Goal: Navigation & Orientation: Find specific page/section

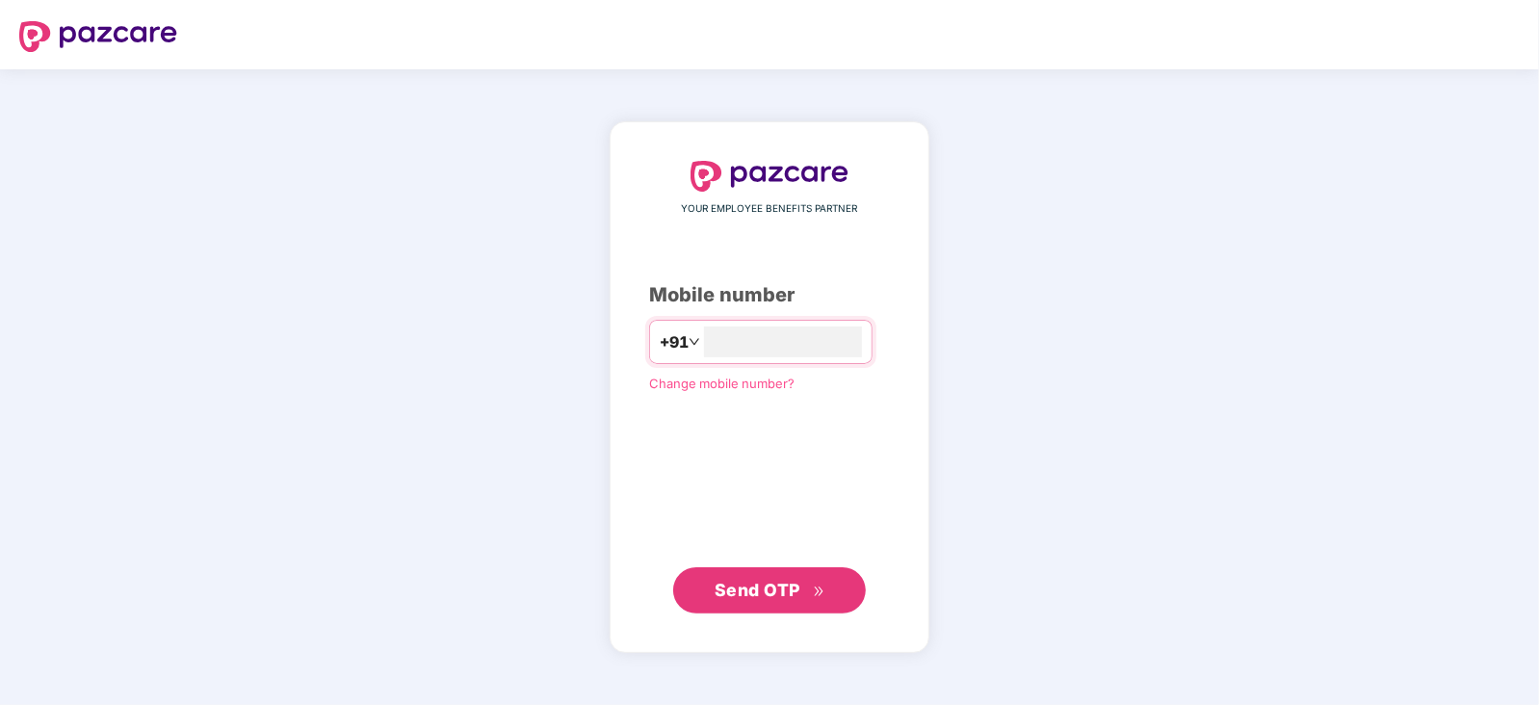
type input "**********"
click at [770, 580] on span "Send OTP" at bounding box center [757, 589] width 86 height 20
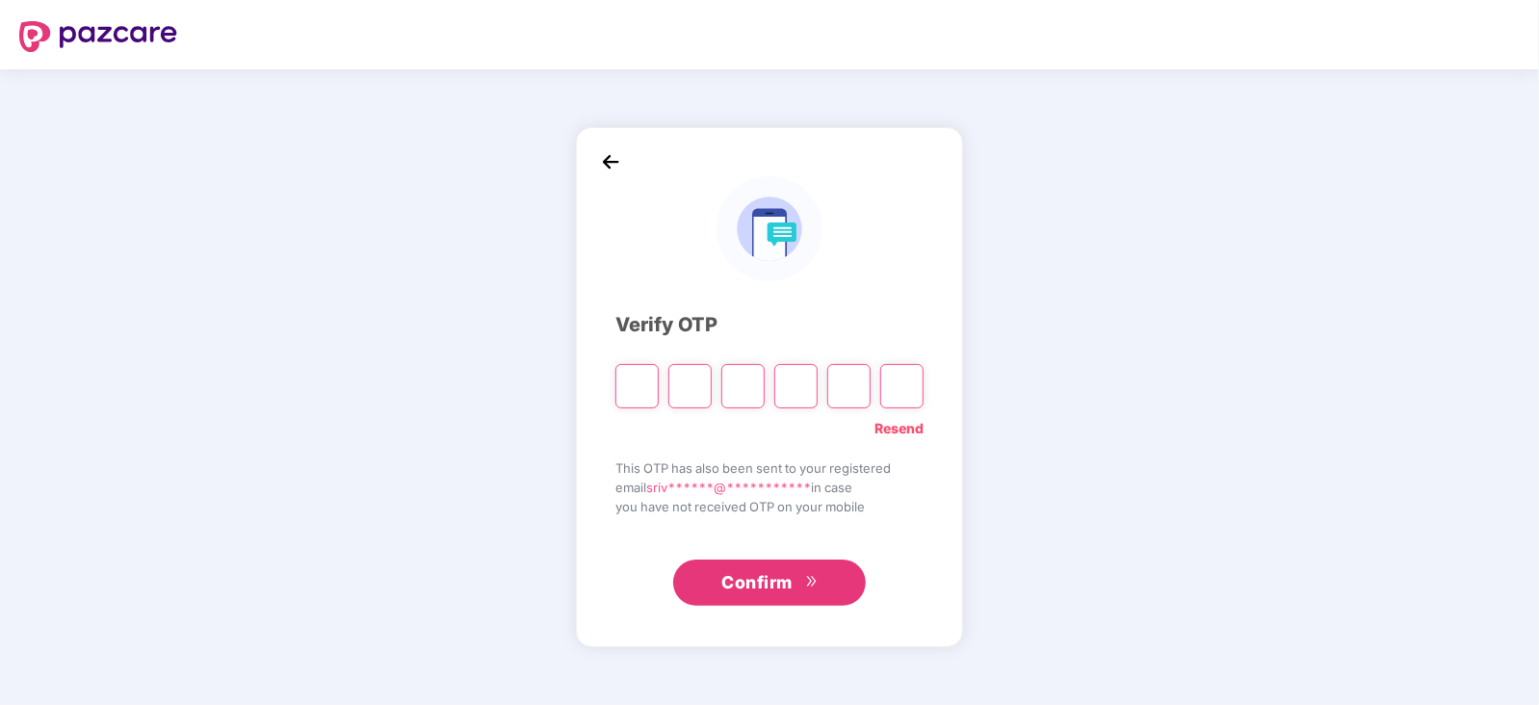
paste input "*"
type input "*"
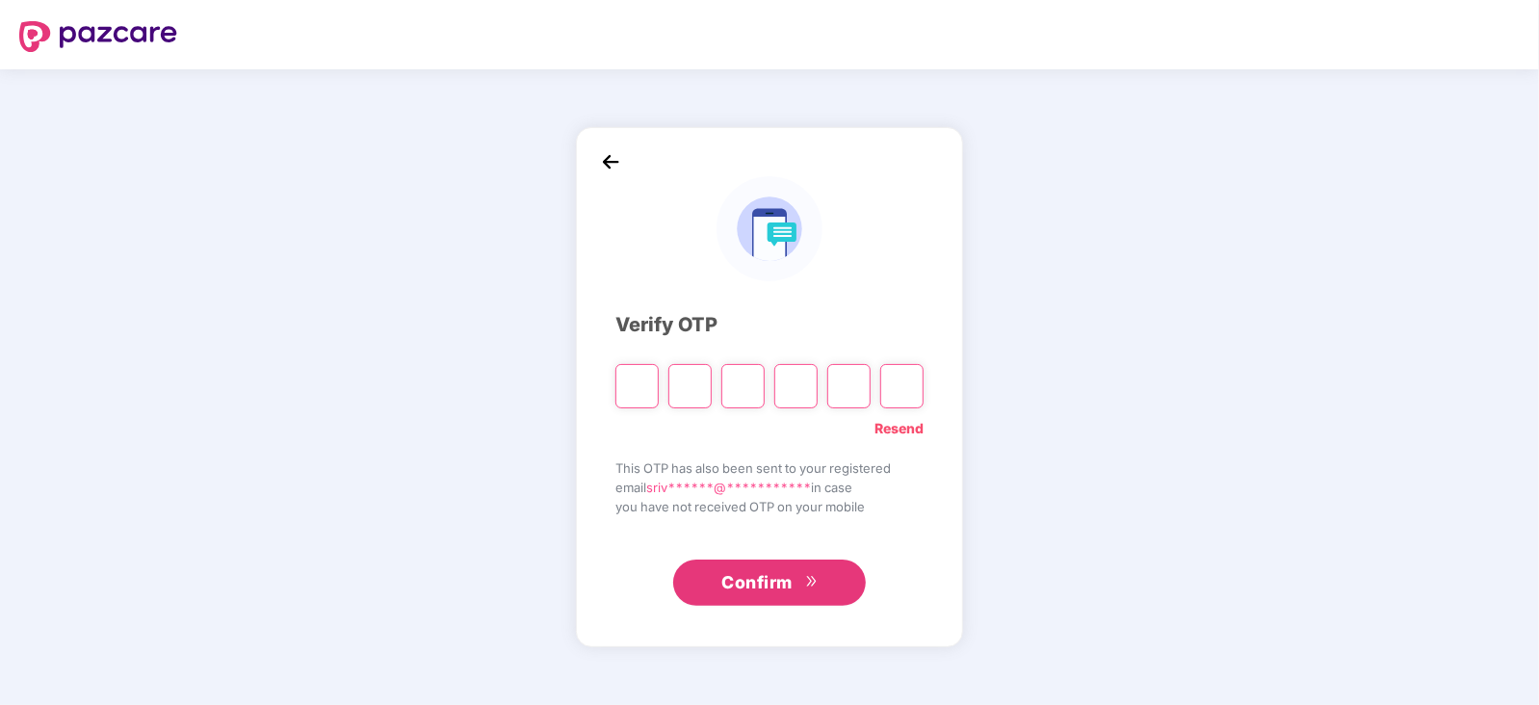
type input "*"
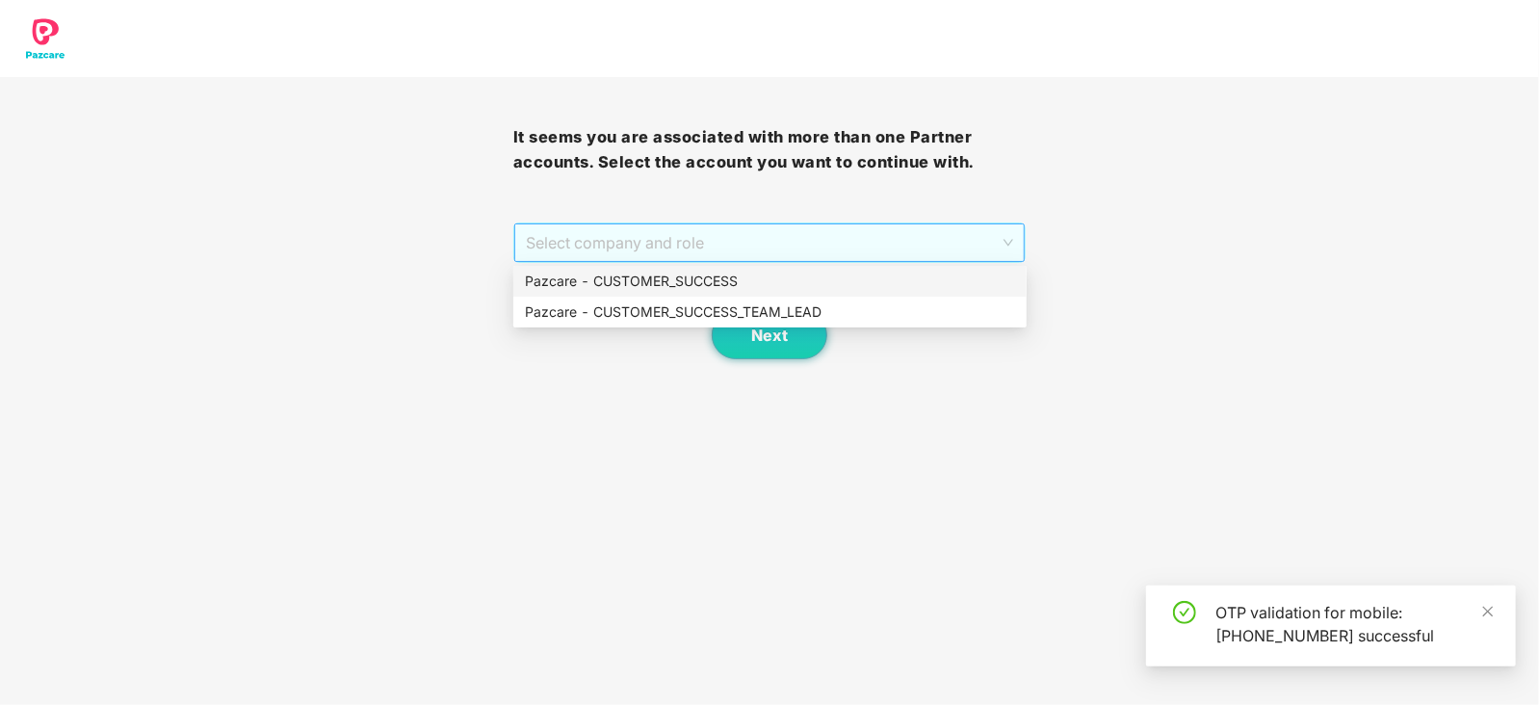
click at [1012, 235] on span "Select company and role" at bounding box center [770, 242] width 488 height 37
click at [732, 285] on div "Pazcare - CUSTOMER_SUCCESS" at bounding box center [770, 281] width 490 height 21
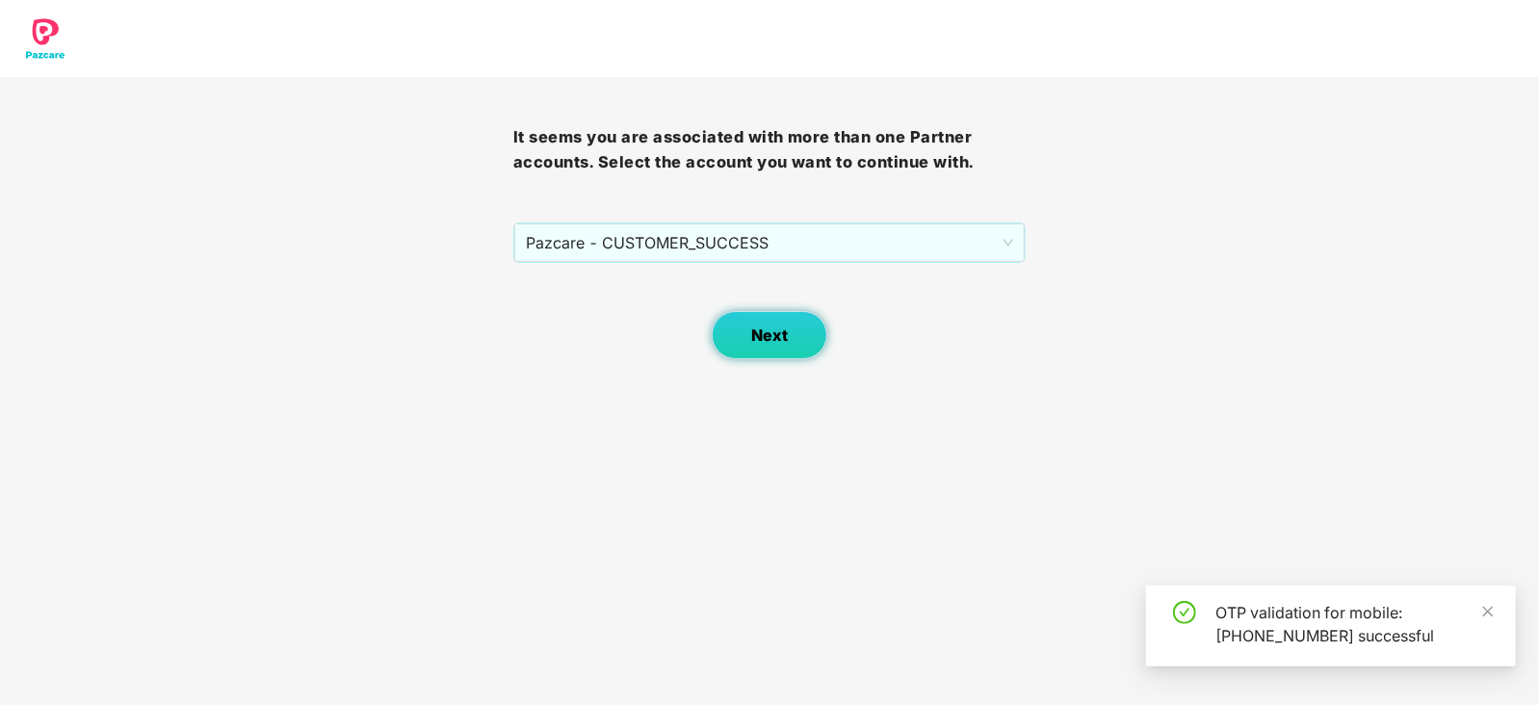
click at [770, 334] on span "Next" at bounding box center [769, 335] width 37 height 18
